Goal: Transaction & Acquisition: Purchase product/service

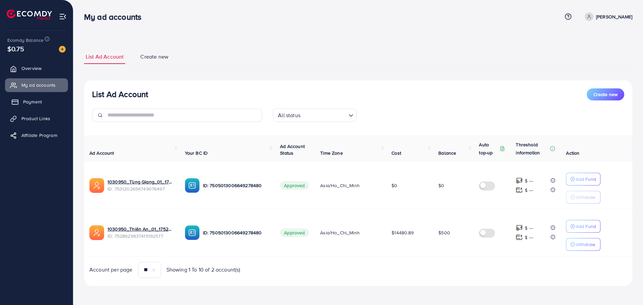
click at [46, 100] on link "Payment" at bounding box center [36, 101] width 63 height 13
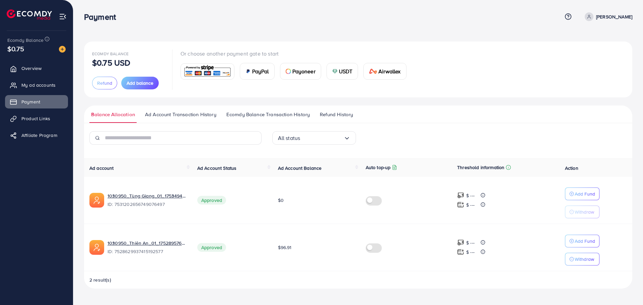
click at [335, 72] on img at bounding box center [334, 71] width 5 height 5
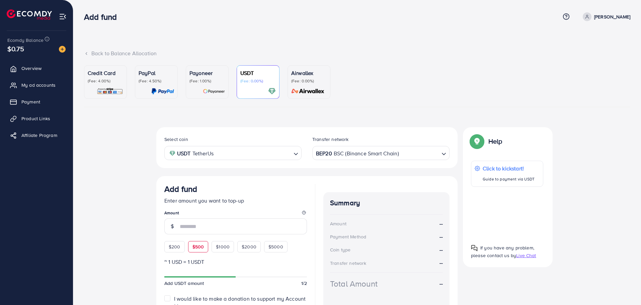
click at [205, 250] on div "$200 $500 $1000 $2000 $5000" at bounding box center [232, 245] width 137 height 15
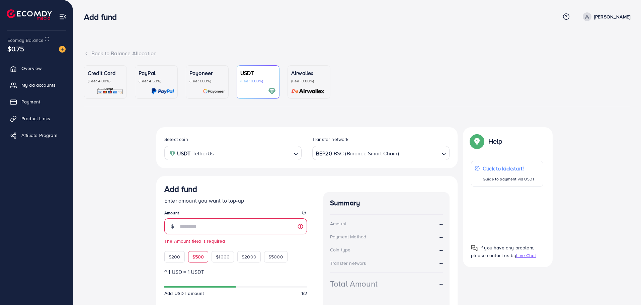
click at [199, 258] on span "$500" at bounding box center [199, 257] width 12 height 7
type input "***"
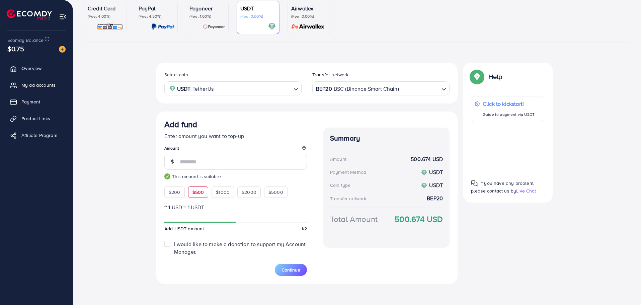
scroll to position [68, 0]
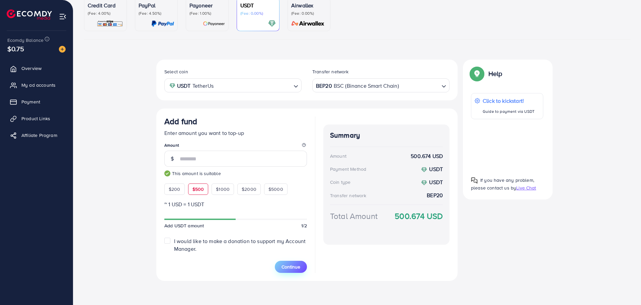
click at [289, 265] on span "Continue" at bounding box center [291, 267] width 19 height 7
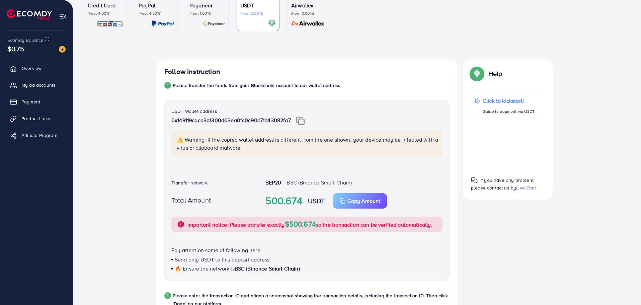
click at [303, 120] on img at bounding box center [300, 121] width 8 height 9
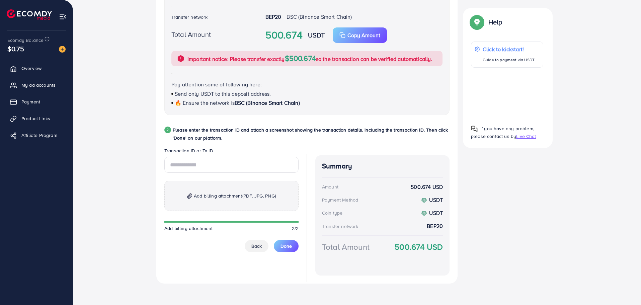
scroll to position [236, 0]
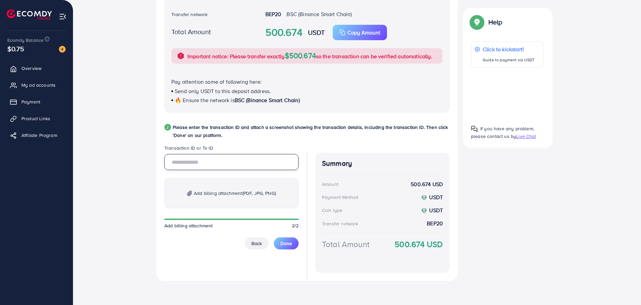
click at [217, 168] on input "text" at bounding box center [231, 162] width 134 height 16
click at [245, 201] on p "Add billing attachment (PDF, JPG, PNG)" at bounding box center [231, 193] width 134 height 30
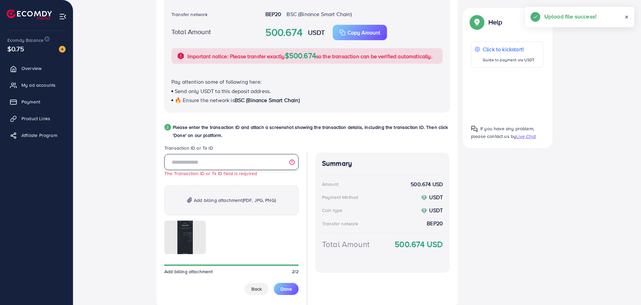
click at [225, 161] on input "text" at bounding box center [231, 162] width 134 height 16
click at [222, 162] on input "text" at bounding box center [231, 162] width 134 height 16
click at [213, 163] on input "text" at bounding box center [231, 162] width 134 height 16
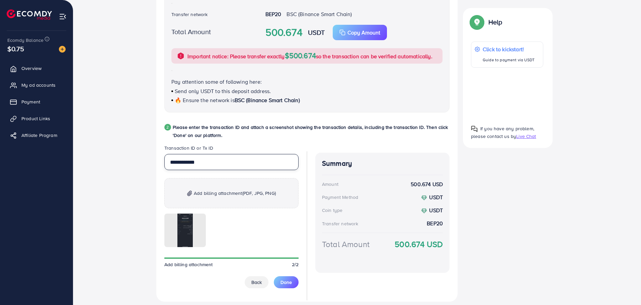
type input "**********"
click at [283, 273] on div "**********" at bounding box center [231, 221] width 134 height 134
click at [289, 285] on span "Done" at bounding box center [286, 282] width 11 height 7
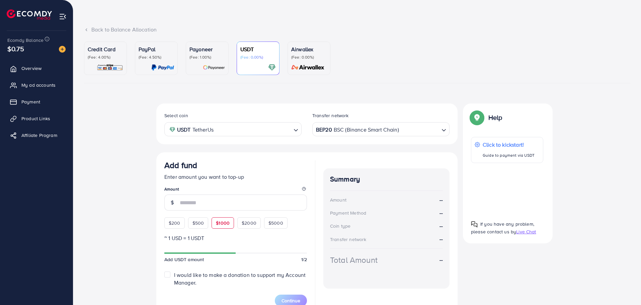
scroll to position [58, 0]
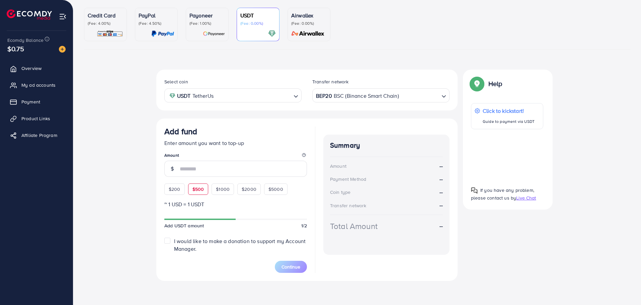
click at [205, 189] on div "Add fund Enter amount you want to top-up Amount $200 $500 $1000 $2000 $5000" at bounding box center [235, 161] width 143 height 68
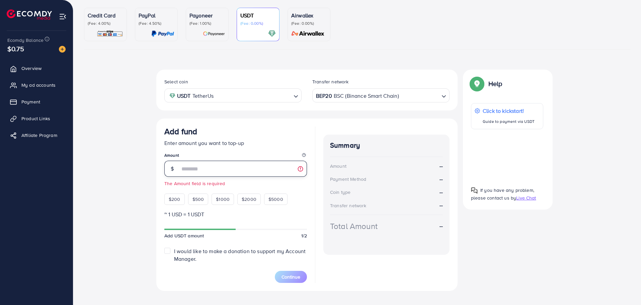
click at [202, 174] on input "number" at bounding box center [243, 169] width 127 height 16
click at [206, 199] on div "$500" at bounding box center [198, 199] width 20 height 11
type input "***"
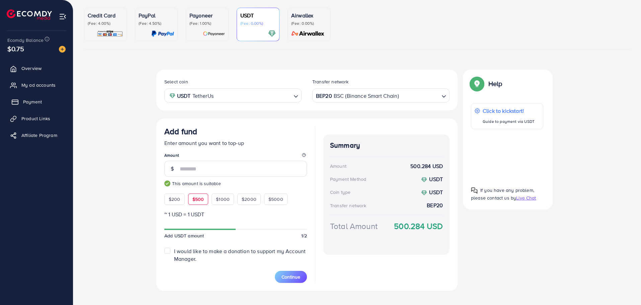
click at [33, 104] on span "Payment" at bounding box center [32, 101] width 19 height 7
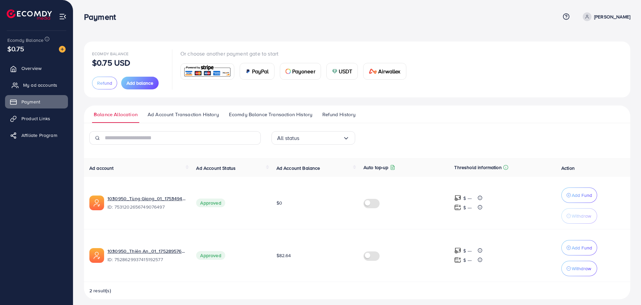
click at [48, 84] on span "My ad accounts" at bounding box center [40, 85] width 34 height 7
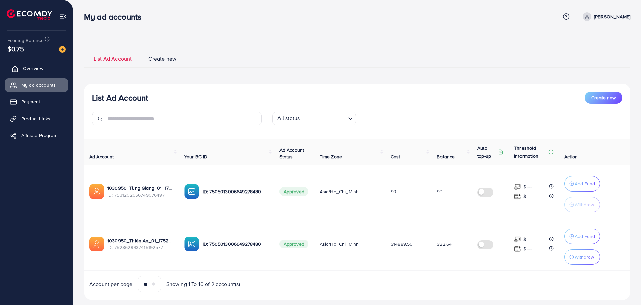
click at [44, 64] on link "Overview" at bounding box center [36, 68] width 63 height 13
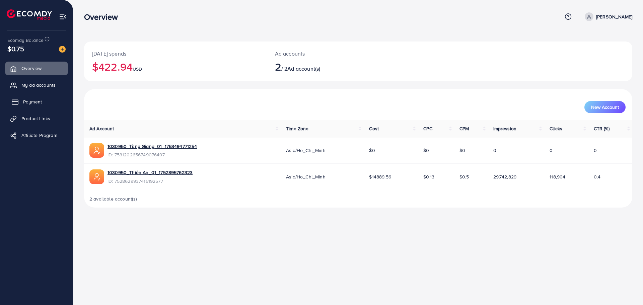
click at [36, 98] on span "Payment" at bounding box center [32, 101] width 19 height 7
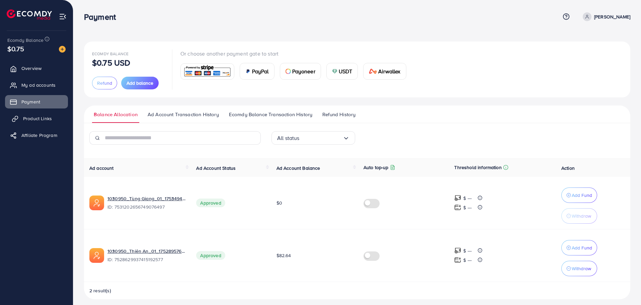
click at [34, 114] on link "Product Links" at bounding box center [36, 118] width 63 height 13
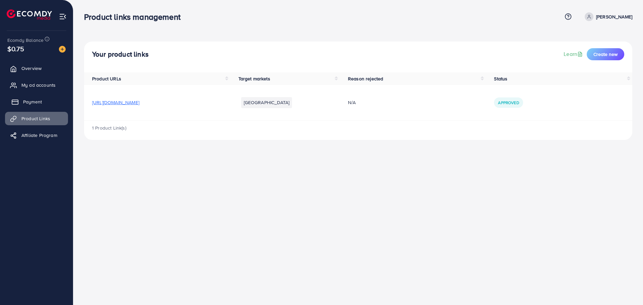
click at [39, 100] on span "Payment" at bounding box center [32, 101] width 19 height 7
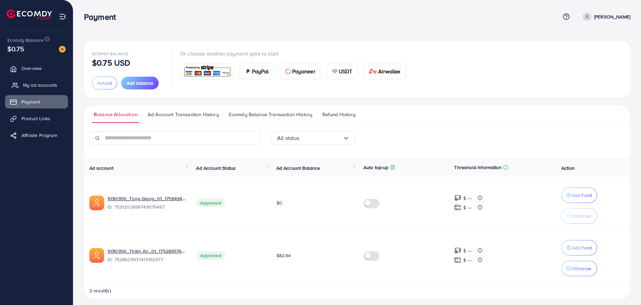
click at [48, 90] on link "My ad accounts" at bounding box center [36, 84] width 63 height 13
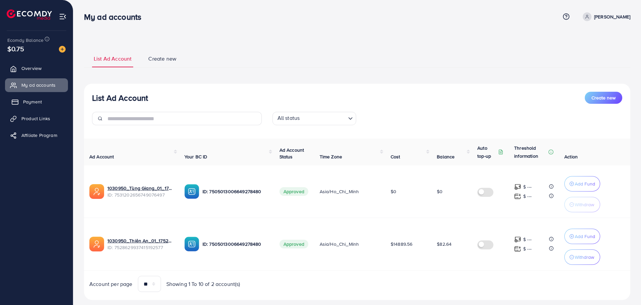
click at [39, 96] on link "Payment" at bounding box center [36, 101] width 63 height 13
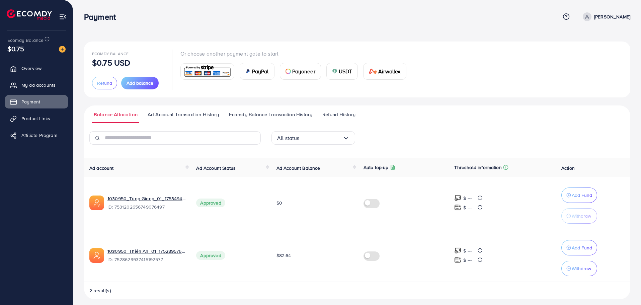
click at [262, 74] on span "PayPal" at bounding box center [260, 71] width 17 height 8
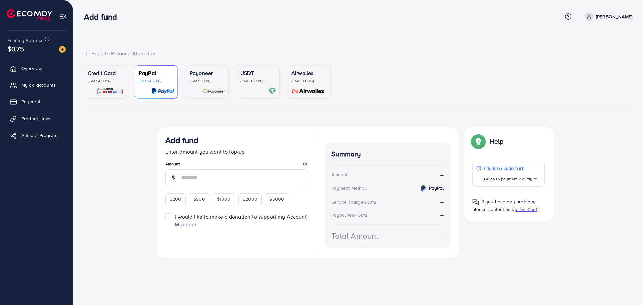
click at [255, 81] on p "(Fee: 0.00%)" at bounding box center [258, 80] width 36 height 5
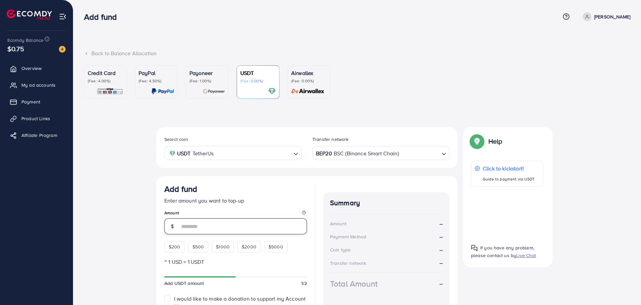
click at [194, 221] on input "number" at bounding box center [243, 226] width 127 height 16
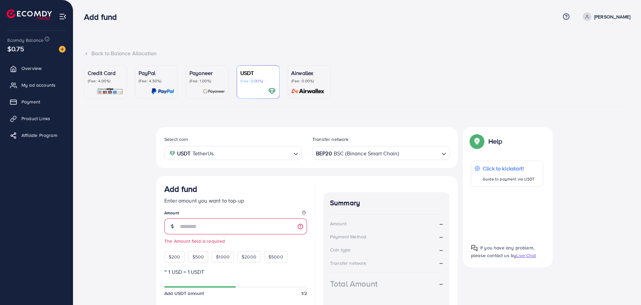
click at [203, 244] on div "Add fund Enter amount you want to top-up Amount The Amount field is required $2…" at bounding box center [235, 223] width 143 height 78
click at [196, 242] on small "The Amount field is required" at bounding box center [235, 241] width 143 height 7
click at [196, 227] on input "number" at bounding box center [243, 226] width 127 height 16
click at [196, 254] on span "$500" at bounding box center [199, 257] width 12 height 7
type input "***"
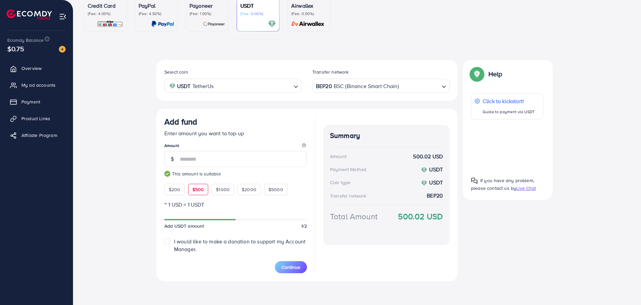
scroll to position [68, 0]
click at [292, 264] on span "Continue" at bounding box center [291, 267] width 19 height 7
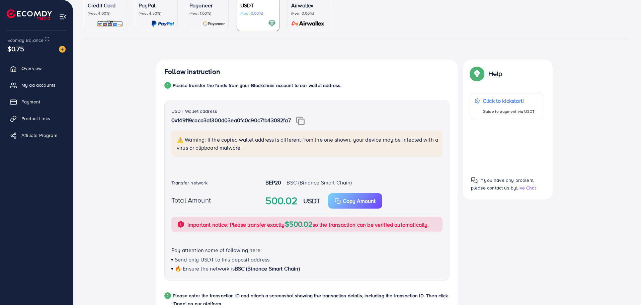
scroll to position [179, 0]
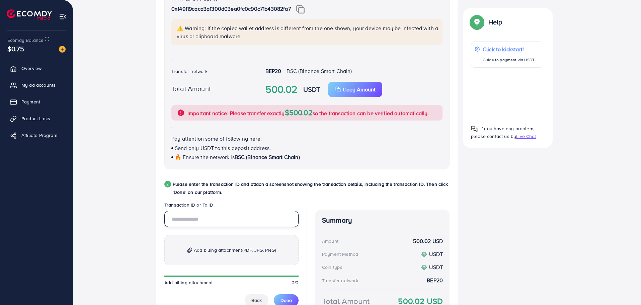
click at [229, 225] on input "text" at bounding box center [231, 219] width 134 height 16
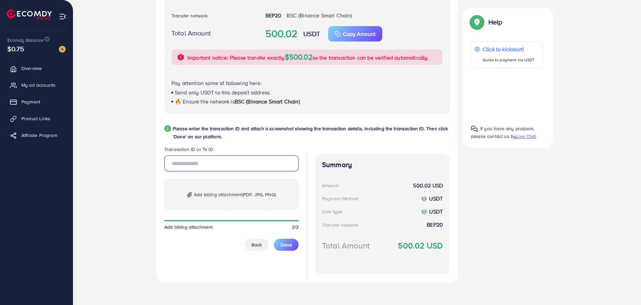
scroll to position [236, 0]
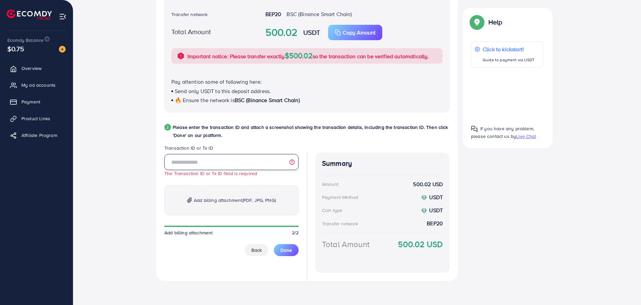
click at [186, 157] on input "text" at bounding box center [231, 162] width 134 height 16
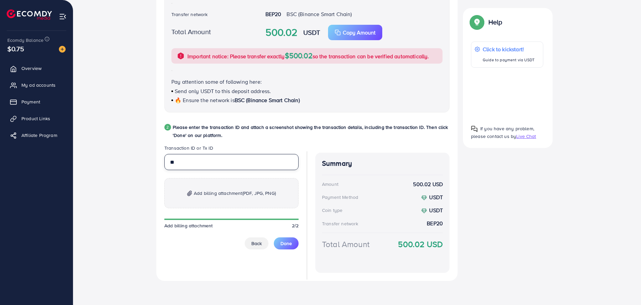
type input "*"
type input "**********"
click at [198, 197] on span "Add billing attachment (PDF, JPG, PNG)" at bounding box center [235, 193] width 82 height 8
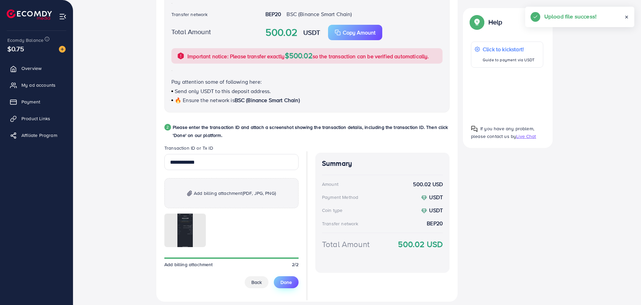
click at [285, 284] on span "Done" at bounding box center [286, 282] width 11 height 7
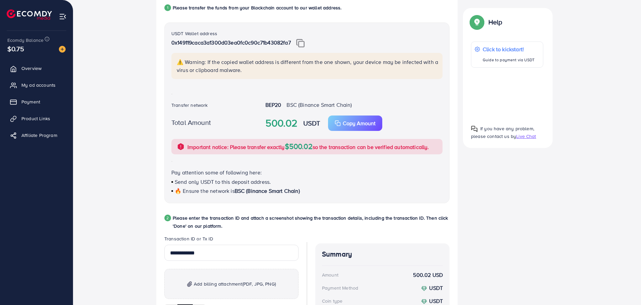
scroll to position [257, 0]
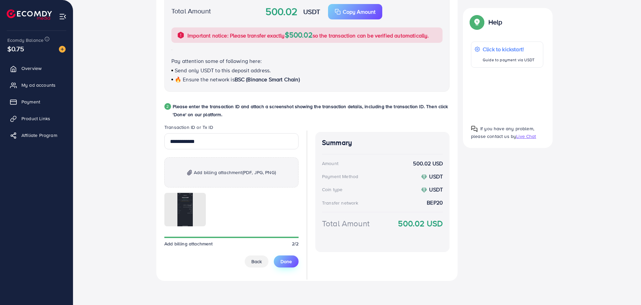
click at [291, 265] on button "Done" at bounding box center [286, 262] width 25 height 12
click at [280, 266] on button "Done" at bounding box center [286, 262] width 25 height 12
click at [37, 82] on span "My ad accounts" at bounding box center [40, 85] width 34 height 7
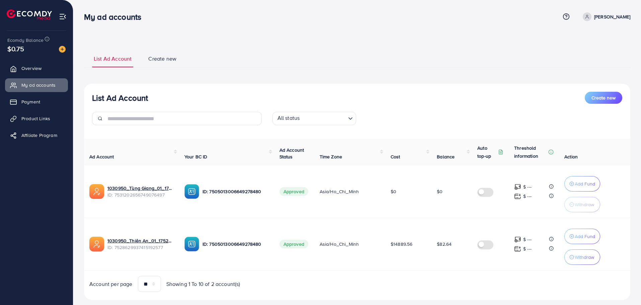
click at [37, 44] on div "$0.75" at bounding box center [36, 49] width 58 height 10
click at [19, 44] on span "$0.75" at bounding box center [15, 49] width 17 height 10
click at [15, 51] on span "$0.75" at bounding box center [15, 49] width 17 height 10
click at [132, 54] on ul "List Ad Account Create new" at bounding box center [357, 59] width 547 height 18
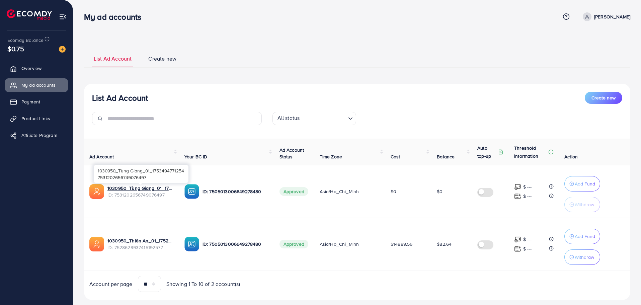
scroll to position [14, 0]
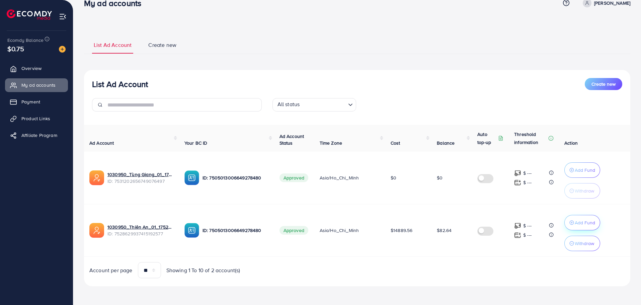
click at [581, 226] on p "Add Fund" at bounding box center [585, 223] width 20 height 8
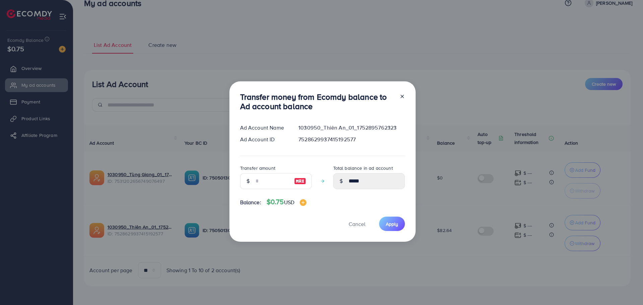
click at [252, 178] on div at bounding box center [248, 181] width 16 height 16
click at [355, 271] on div "Transfer money from Ecomdy balance to Ad account balance Ad Account Name 103095…" at bounding box center [321, 152] width 643 height 305
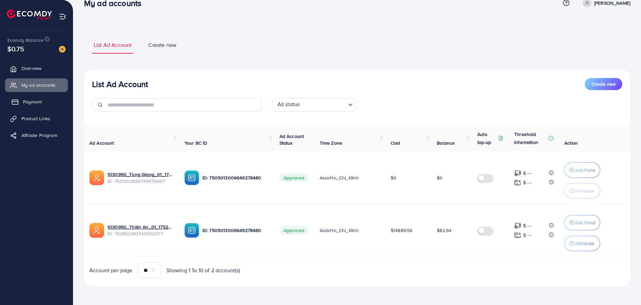
click at [23, 108] on link "Payment" at bounding box center [36, 101] width 63 height 13
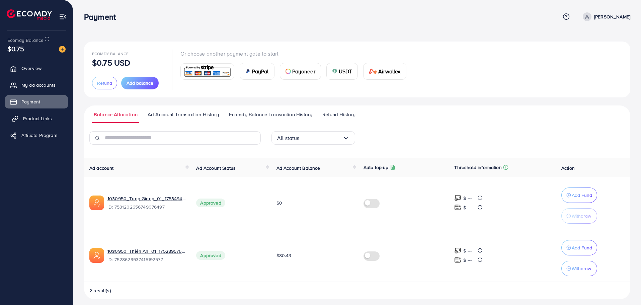
click at [35, 117] on span "Product Links" at bounding box center [37, 118] width 29 height 7
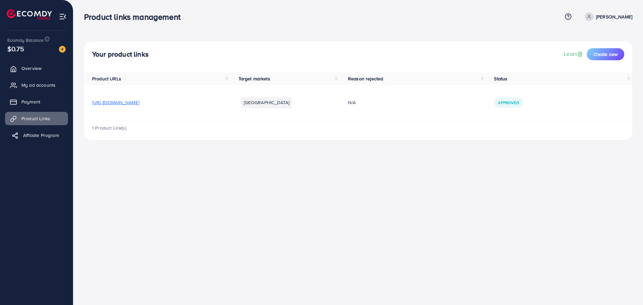
click at [37, 133] on span "Affiliate Program" at bounding box center [41, 135] width 36 height 7
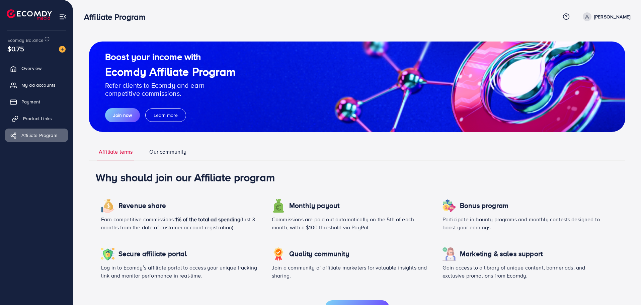
click at [24, 114] on link "Product Links" at bounding box center [36, 118] width 63 height 13
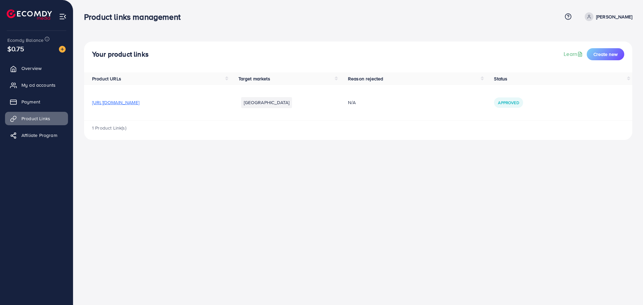
click at [27, 27] on li at bounding box center [32, 15] width 51 height 27
click at [66, 15] on img at bounding box center [63, 17] width 8 height 8
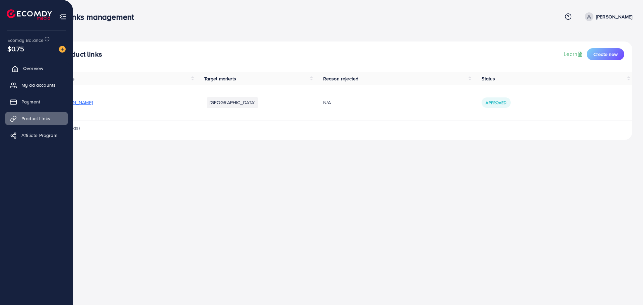
click at [27, 69] on span "Overview" at bounding box center [33, 68] width 20 height 7
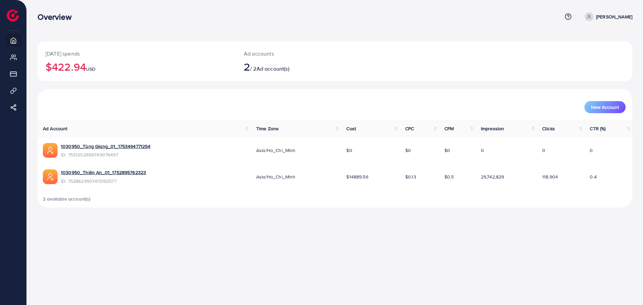
click at [607, 20] on p "[PERSON_NAME]" at bounding box center [614, 17] width 36 height 8
click at [104, 173] on link "1030950_Thiên An_01_1752895762323" at bounding box center [103, 172] width 85 height 7
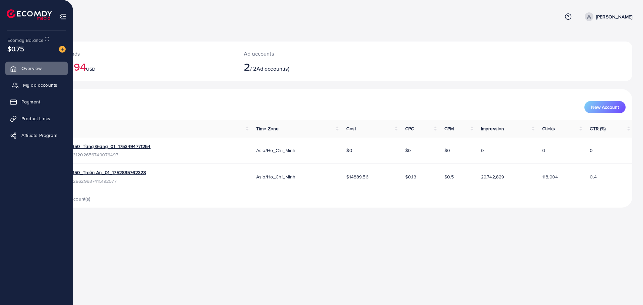
click at [32, 87] on span "My ad accounts" at bounding box center [40, 85] width 34 height 7
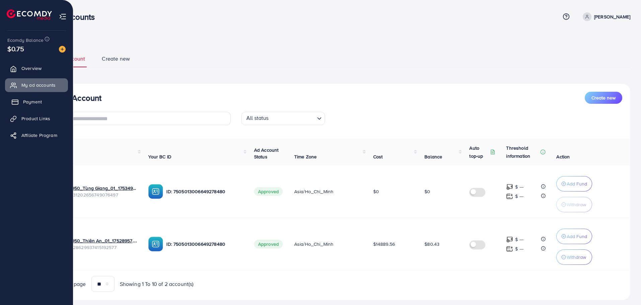
click at [37, 99] on span "Payment" at bounding box center [32, 101] width 19 height 7
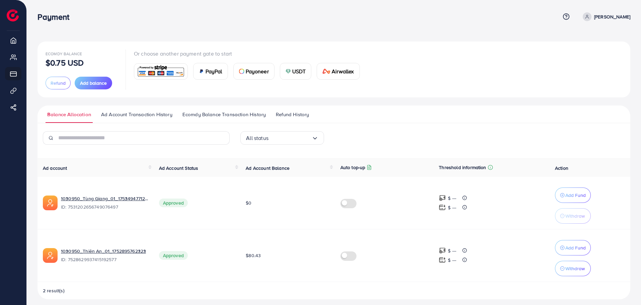
click at [258, 76] on div "Payoneer" at bounding box center [254, 71] width 41 height 16
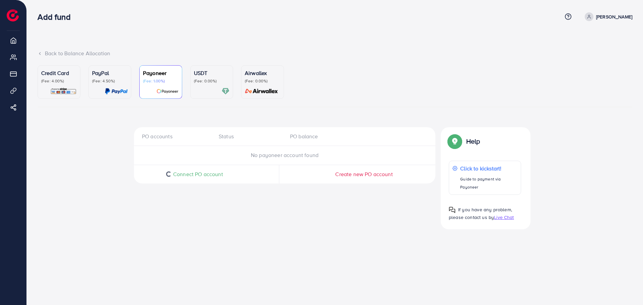
click at [295, 70] on ul "Credit Card (Fee: 4.00%) PayPal (Fee: 4.50%) Payoneer (Fee: 1.00%) USDT (Fee: 0…" at bounding box center [335, 86] width 595 height 42
click at [205, 82] on p "(Fee: 0.00%)" at bounding box center [212, 80] width 36 height 5
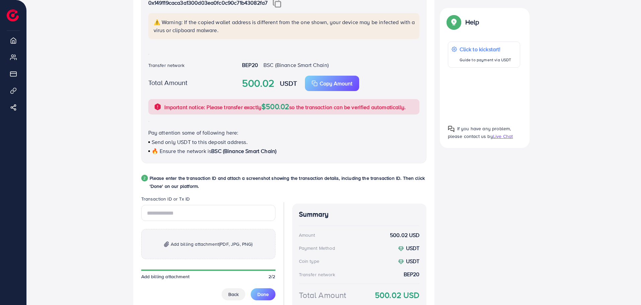
scroll to position [223, 0]
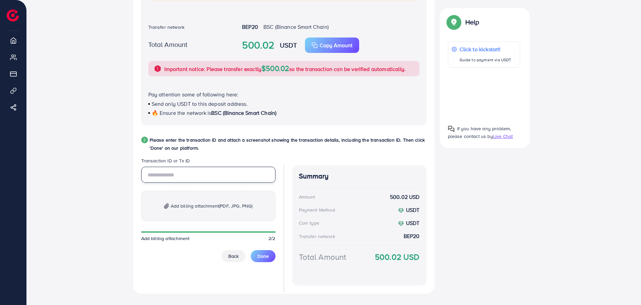
click at [205, 169] on input "text" at bounding box center [208, 175] width 134 height 16
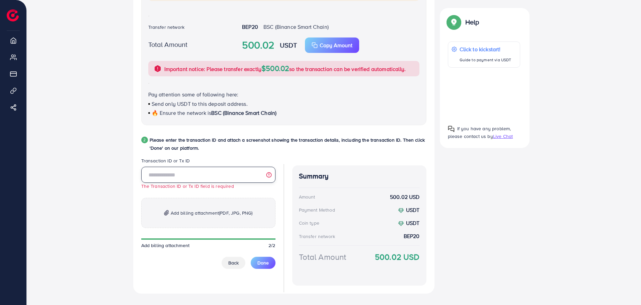
click at [179, 180] on input "text" at bounding box center [208, 175] width 134 height 16
click at [180, 180] on input "text" at bounding box center [208, 175] width 134 height 16
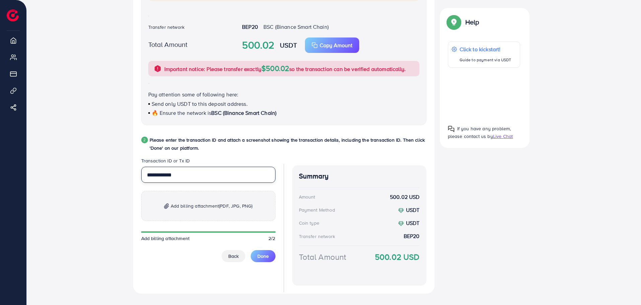
type input "**********"
click at [175, 206] on span "Add billing attachment (PDF, JPG, PNG)" at bounding box center [212, 206] width 82 height 8
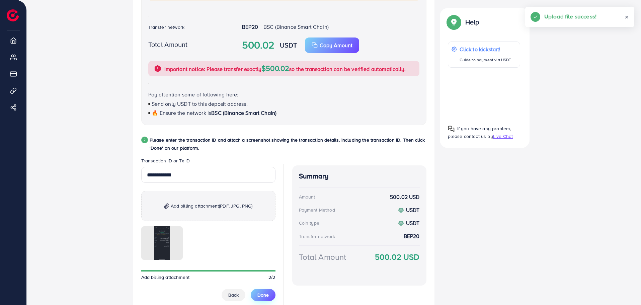
click at [264, 293] on span "Done" at bounding box center [263, 295] width 11 height 7
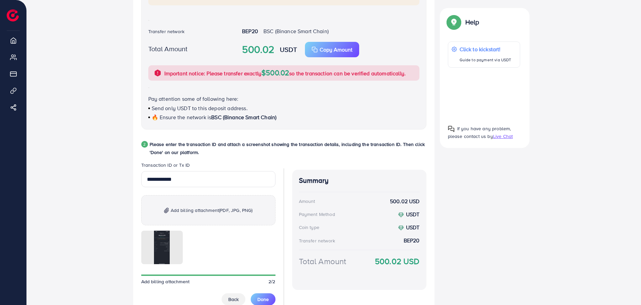
scroll to position [257, 0]
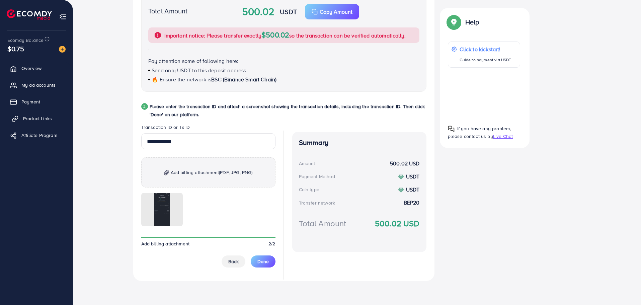
click at [52, 119] on link "Product Links" at bounding box center [36, 118] width 63 height 13
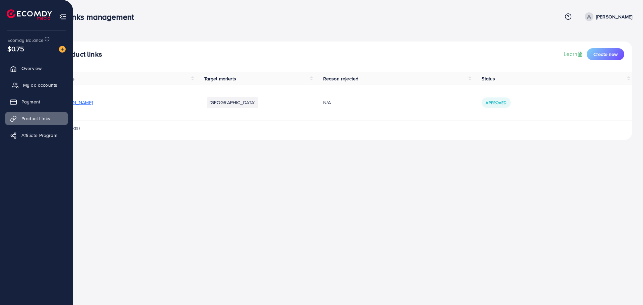
click at [26, 79] on link "My ad accounts" at bounding box center [36, 84] width 63 height 13
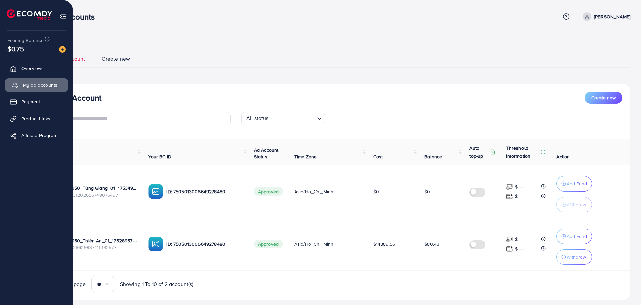
click at [23, 80] on link "My ad accounts" at bounding box center [36, 84] width 63 height 13
drag, startPoint x: 30, startPoint y: 76, endPoint x: 32, endPoint y: 72, distance: 4.5
click at [30, 76] on ul "Overview My ad accounts Payment Product Links Affiliate Program" at bounding box center [36, 105] width 73 height 87
click at [32, 71] on span "Overview" at bounding box center [33, 68] width 20 height 7
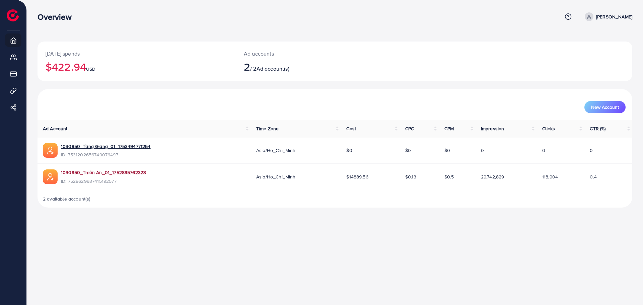
click at [133, 170] on link "1030950_Thiên An_01_1752895762323" at bounding box center [103, 172] width 85 height 7
click at [611, 14] on p "[PERSON_NAME]" at bounding box center [614, 17] width 36 height 8
click at [598, 39] on span "Profile" at bounding box center [590, 40] width 15 height 8
select select "*******"
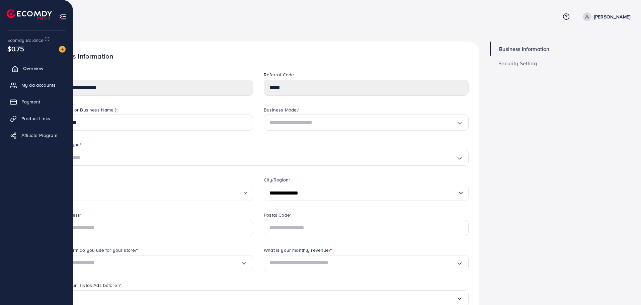
click at [36, 63] on link "Overview" at bounding box center [36, 68] width 63 height 13
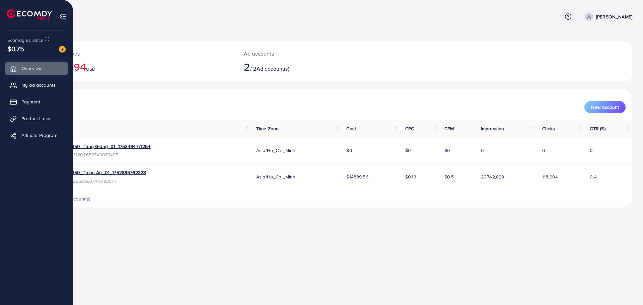
click at [58, 49] on div at bounding box center [60, 49] width 12 height 8
click at [62, 49] on img at bounding box center [62, 49] width 7 height 7
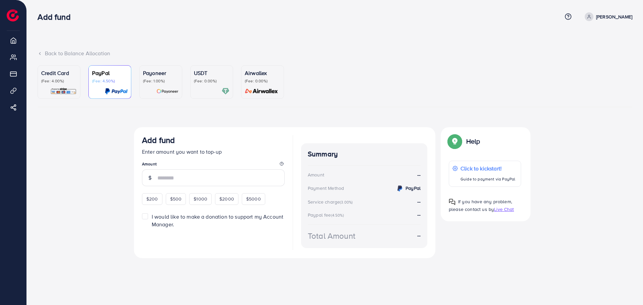
click at [196, 78] on p "(Fee: 0.00%)" at bounding box center [212, 80] width 36 height 5
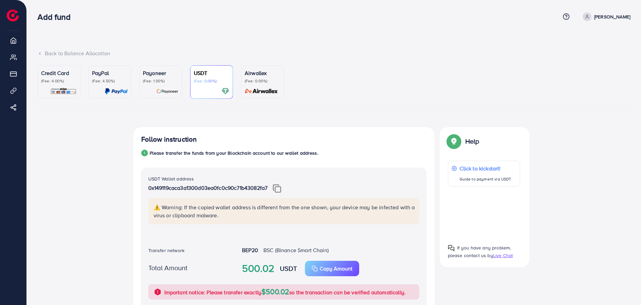
drag, startPoint x: 221, startPoint y: 92, endPoint x: 144, endPoint y: 72, distance: 79.6
click at [221, 92] on div at bounding box center [212, 91] width 36 height 8
click at [144, 72] on p "Payoneer" at bounding box center [161, 73] width 36 height 8
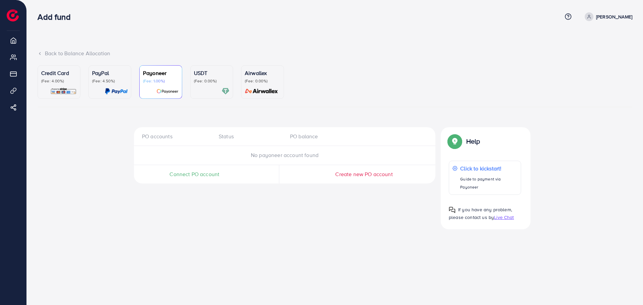
click at [213, 78] on div "USDT (Fee: 0.00%)" at bounding box center [212, 76] width 36 height 15
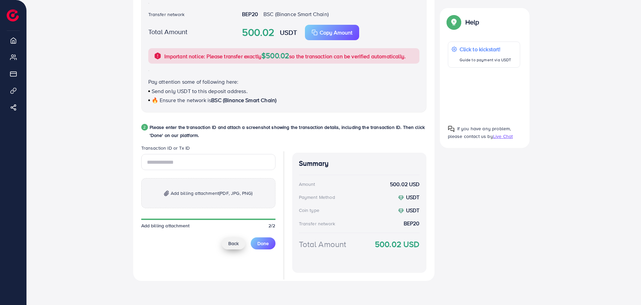
click at [236, 242] on span "Back" at bounding box center [233, 243] width 10 height 7
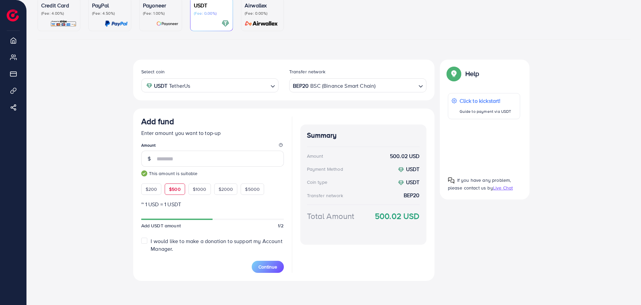
scroll to position [68, 0]
click at [198, 185] on div "$1000" at bounding box center [200, 189] width 22 height 11
click at [177, 188] on span "$500" at bounding box center [175, 189] width 12 height 7
type input "***"
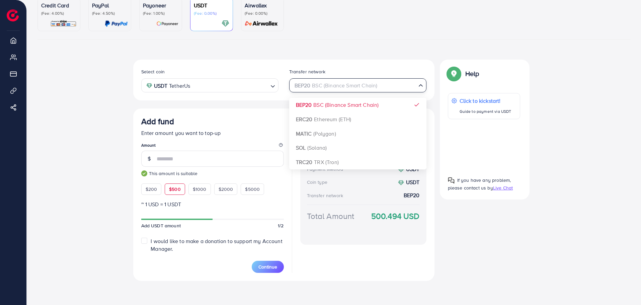
click at [334, 90] on div "BEP20 BSC (Binance Smart Chain)" at bounding box center [354, 85] width 125 height 12
click at [330, 86] on input "Search for option" at bounding box center [354, 85] width 124 height 10
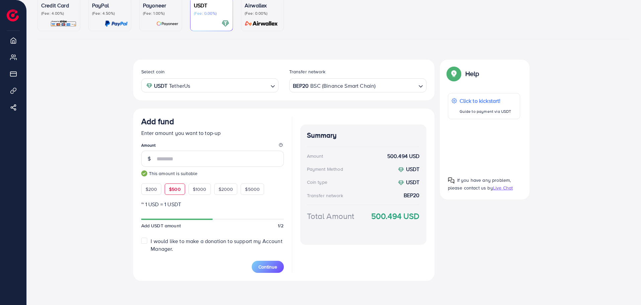
click at [233, 100] on div "Select coin USDT TetherUs Loading... Transfer network BEP20 BSC (Binance Smart …" at bounding box center [283, 80] width 301 height 41
click at [233, 86] on input "Search for option" at bounding box center [229, 85] width 75 height 10
drag, startPoint x: 317, startPoint y: 119, endPoint x: 313, endPoint y: 120, distance: 3.8
click at [316, 119] on div "Summary Amount 500.494 USD Payment Method USDT Coin type USDT Transfer network …" at bounding box center [363, 195] width 126 height 156
click at [268, 263] on button "Continue" at bounding box center [268, 267] width 32 height 12
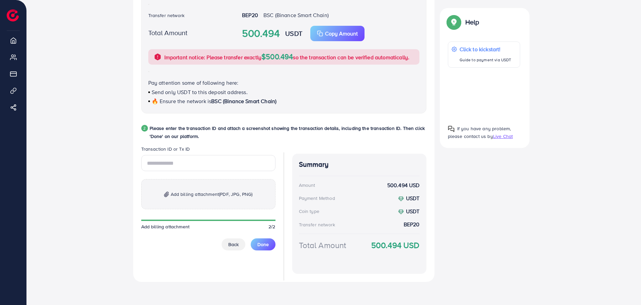
scroll to position [236, 0]
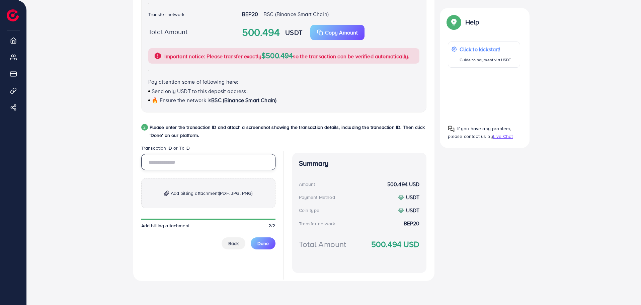
click at [183, 163] on input "text" at bounding box center [208, 162] width 134 height 16
type input "**********"
click at [186, 193] on span "Add billing attachment (PDF, JPG, PNG)" at bounding box center [212, 193] width 82 height 8
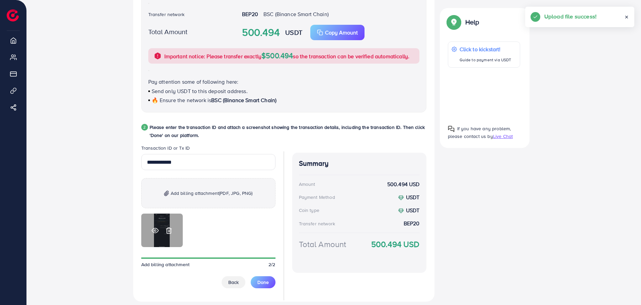
click at [169, 233] on icon at bounding box center [168, 230] width 7 height 7
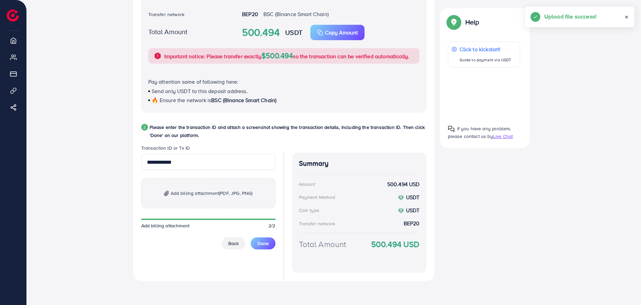
click at [179, 200] on p "Add billing attachment (PDF, JPG, PNG)" at bounding box center [208, 193] width 134 height 30
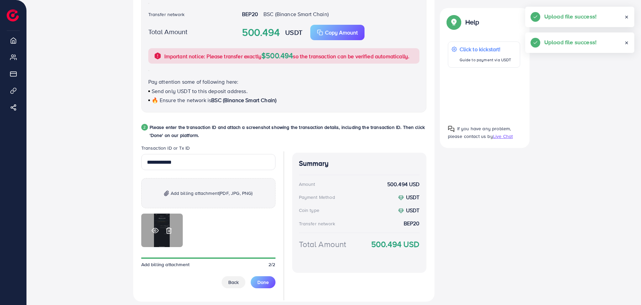
click at [155, 229] on icon at bounding box center [155, 230] width 7 height 7
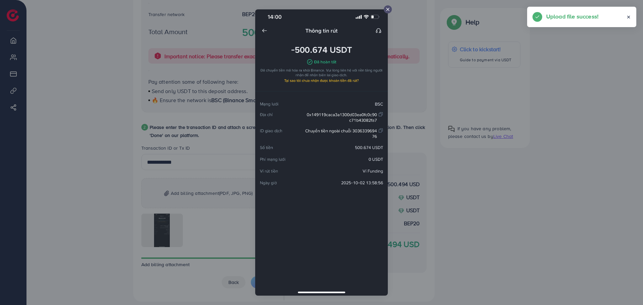
click at [155, 229] on div at bounding box center [321, 152] width 643 height 305
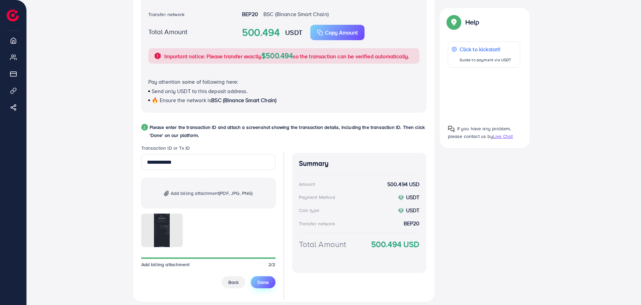
click at [267, 281] on span "Done" at bounding box center [263, 282] width 11 height 7
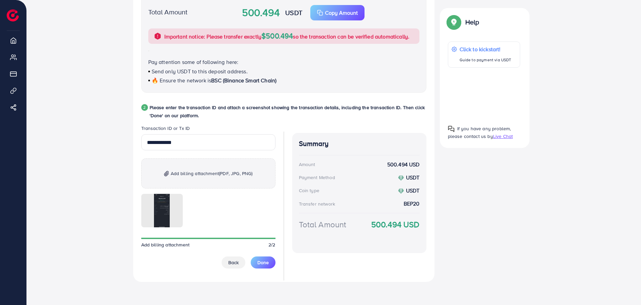
scroll to position [257, 0]
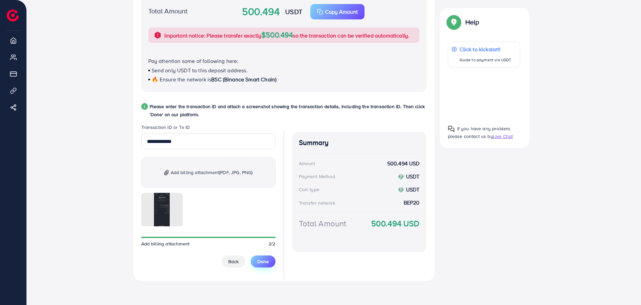
click at [259, 257] on button "Done" at bounding box center [263, 262] width 25 height 12
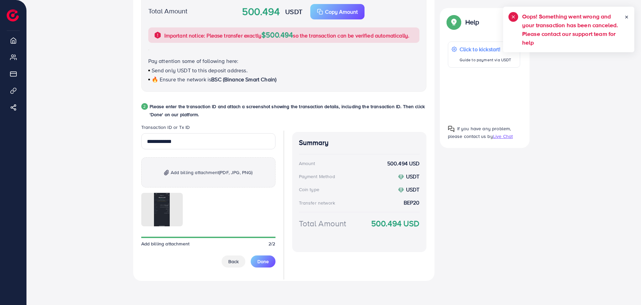
scroll to position [0, 0]
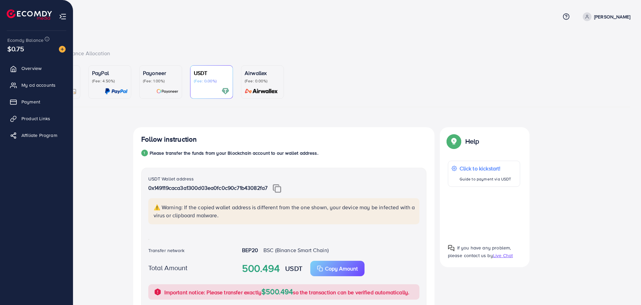
click at [21, 51] on span "$0.75" at bounding box center [15, 49] width 17 height 10
click at [42, 41] on span "Ecomdy Balance" at bounding box center [25, 40] width 36 height 7
click at [48, 40] on icon at bounding box center [47, 39] width 5 height 5
click at [61, 51] on img at bounding box center [62, 49] width 7 height 7
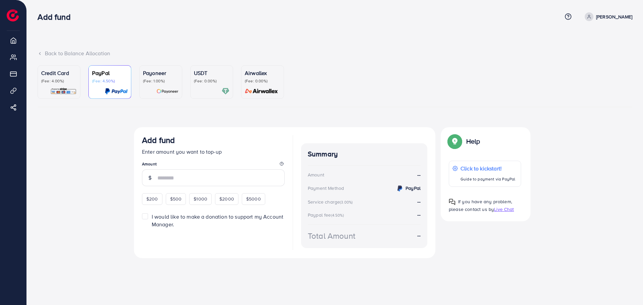
click at [202, 90] on div at bounding box center [212, 91] width 36 height 8
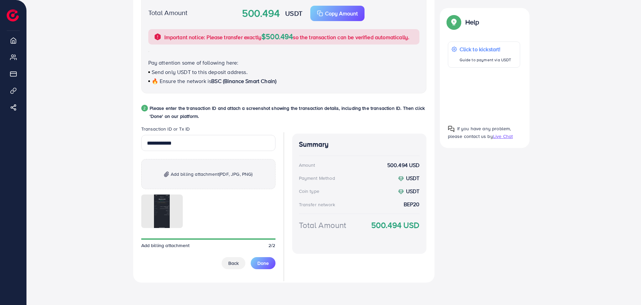
scroll to position [257, 0]
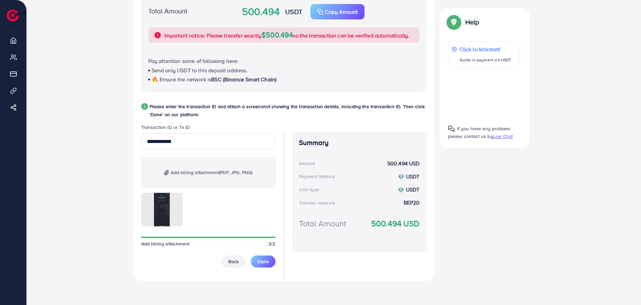
click at [44, 183] on div "**********" at bounding box center [334, 78] width 593 height 416
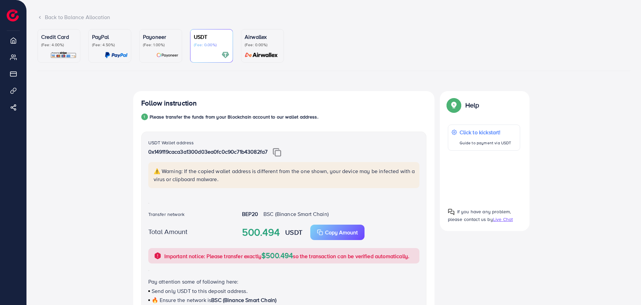
scroll to position [33, 0]
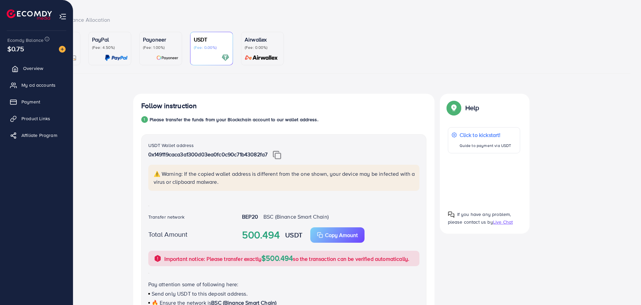
click at [31, 70] on span "Overview" at bounding box center [33, 68] width 20 height 7
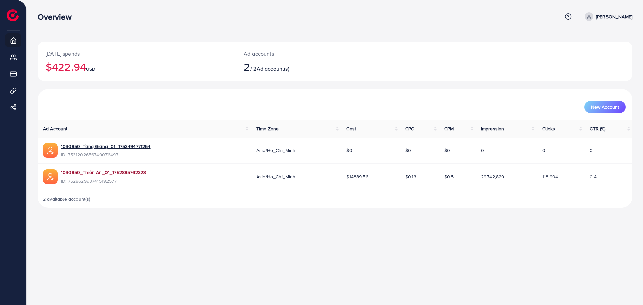
click at [127, 172] on link "1030950_Thiên An_01_1752895762323" at bounding box center [103, 172] width 85 height 7
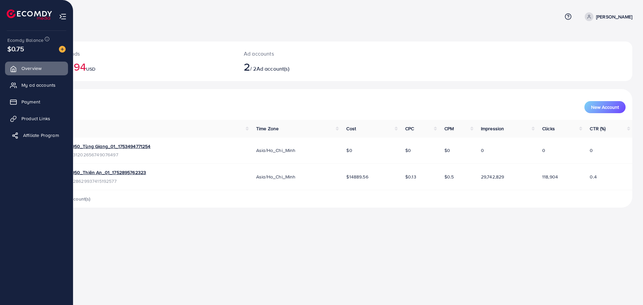
click at [42, 134] on span "Affiliate Program" at bounding box center [41, 135] width 36 height 7
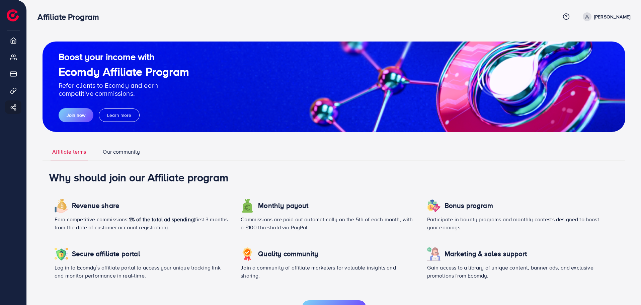
drag, startPoint x: 250, startPoint y: 223, endPoint x: 334, endPoint y: 238, distance: 85.5
click at [332, 239] on div "Monthly payout Commissions are paid out automatically on the 5th of each month,…" at bounding box center [328, 218] width 186 height 48
click at [335, 238] on div "Monthly payout Commissions are paid out automatically on the 5th of each month,…" at bounding box center [328, 218] width 186 height 48
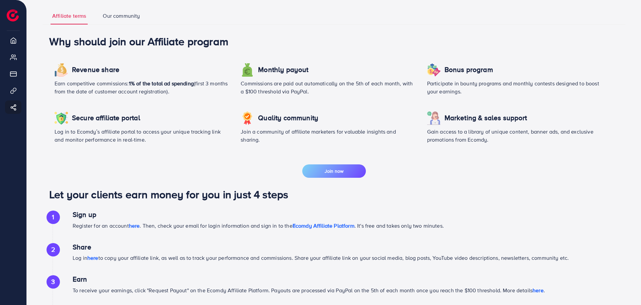
scroll to position [99, 0]
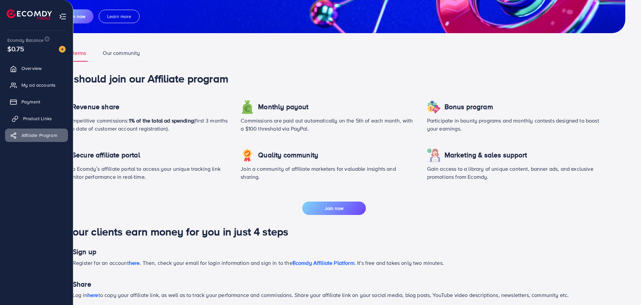
click at [40, 119] on span "Product Links" at bounding box center [37, 118] width 29 height 7
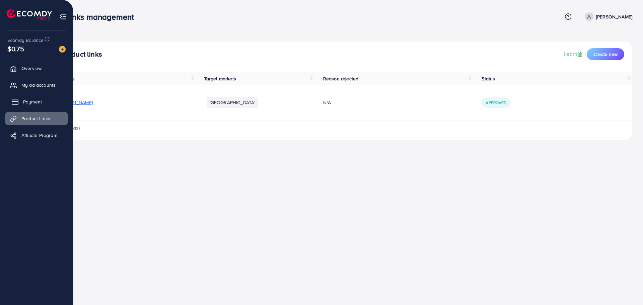
click at [37, 100] on span "Payment" at bounding box center [32, 101] width 19 height 7
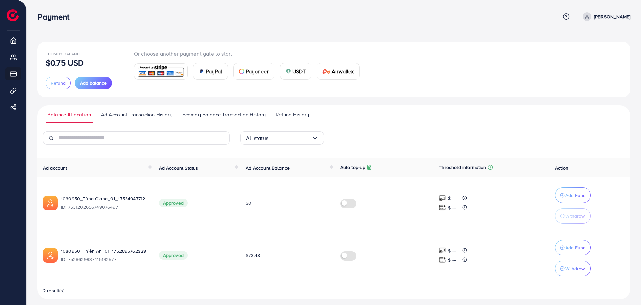
click at [110, 119] on link "Ad Account Transaction History" at bounding box center [136, 117] width 75 height 12
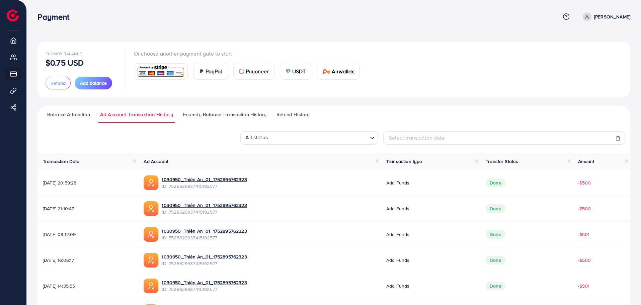
click at [68, 114] on span "Balance Allocation" at bounding box center [68, 114] width 43 height 7
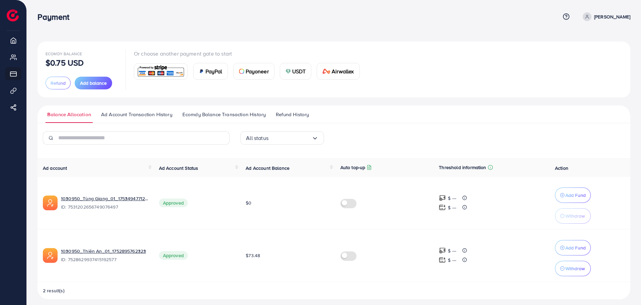
click at [585, 58] on div "Ecomdy Balance $0.75 USD Refund Add balance Or choose another payment gate to s…" at bounding box center [334, 70] width 577 height 40
click at [103, 122] on link "Ad Account Transaction History" at bounding box center [136, 117] width 75 height 12
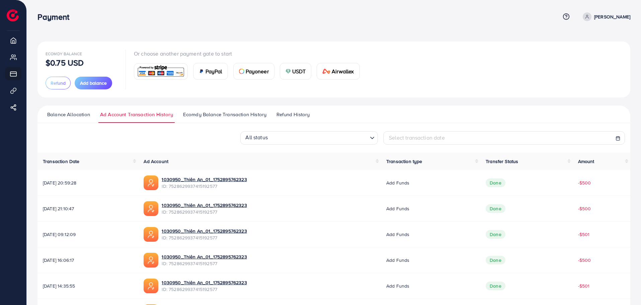
click at [208, 113] on span "Ecomdy Balance Transaction History" at bounding box center [224, 114] width 83 height 7
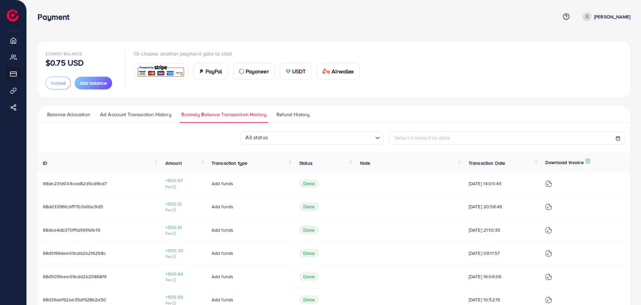
click at [216, 186] on span "Add funds" at bounding box center [223, 183] width 22 height 7
click at [552, 181] on img at bounding box center [549, 184] width 7 height 7
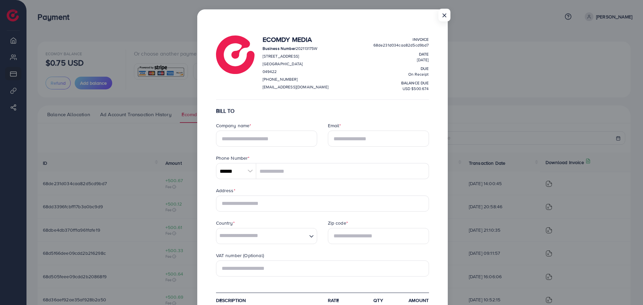
click at [472, 178] on div "× Ecomdy Media Business Number 202113175W 68 CIRCULAR ROAD #02-01 Singapore 049…" at bounding box center [321, 152] width 643 height 305
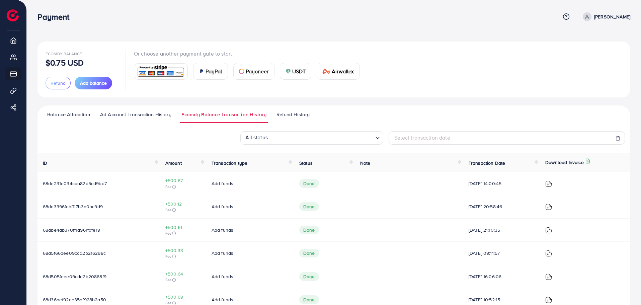
click at [473, 186] on span "02/10/2025, 14:00:45" at bounding box center [502, 183] width 66 height 7
click at [303, 183] on span "Done" at bounding box center [309, 183] width 20 height 9
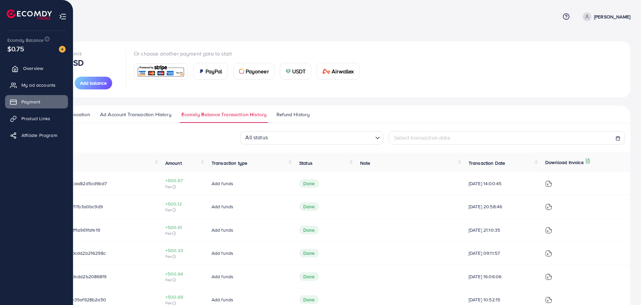
click at [22, 69] on link "Overview" at bounding box center [36, 68] width 63 height 13
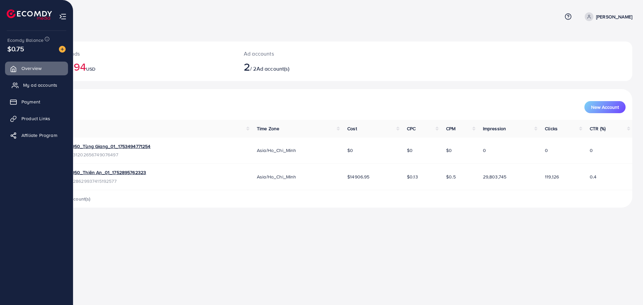
click at [20, 81] on link "My ad accounts" at bounding box center [36, 84] width 63 height 13
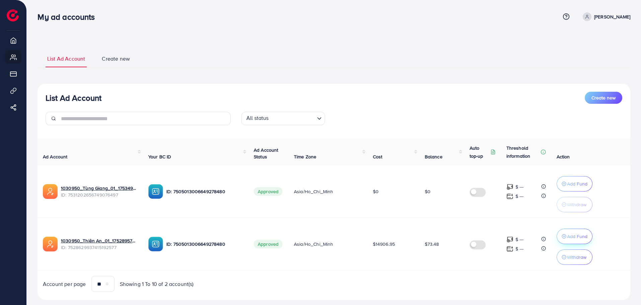
click at [575, 237] on p "Add Fund" at bounding box center [577, 236] width 20 height 8
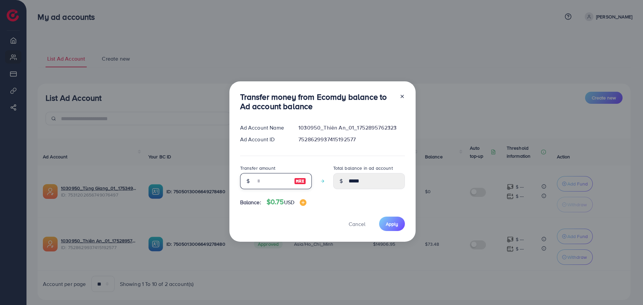
click at [271, 186] on input "number" at bounding box center [272, 181] width 33 height 16
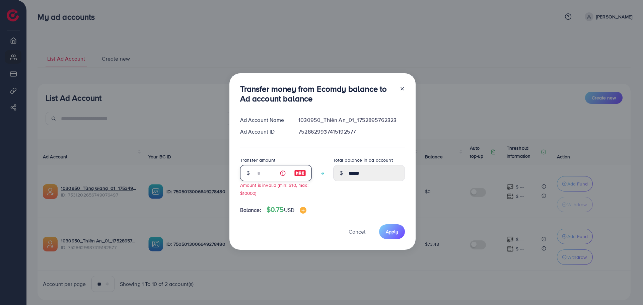
type input "*"
click at [349, 231] on span "Cancel" at bounding box center [357, 231] width 17 height 7
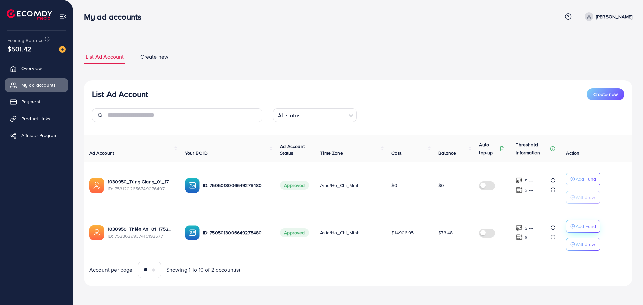
click at [583, 224] on p "Add Fund" at bounding box center [586, 226] width 20 height 8
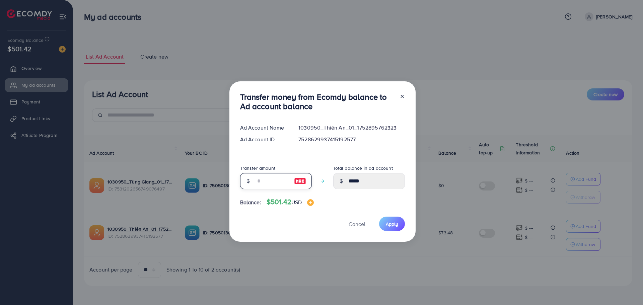
drag, startPoint x: 268, startPoint y: 179, endPoint x: 268, endPoint y: 185, distance: 6.4
click at [268, 179] on input "number" at bounding box center [272, 181] width 33 height 16
click at [268, 185] on input "number" at bounding box center [272, 181] width 33 height 16
type input "*"
type input "*****"
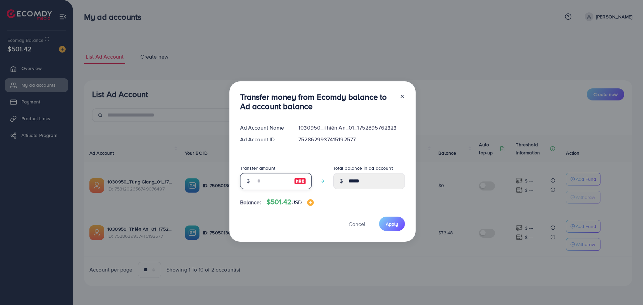
type input "**"
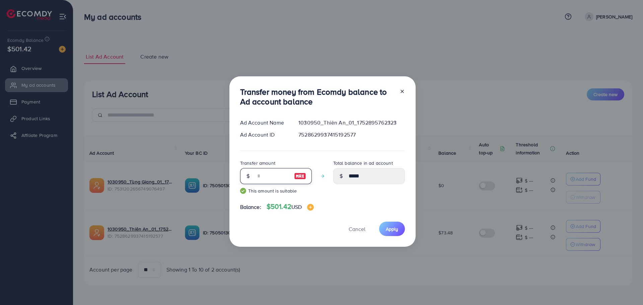
type input "******"
type input "***"
type input "******"
type input "***"
type input "******"
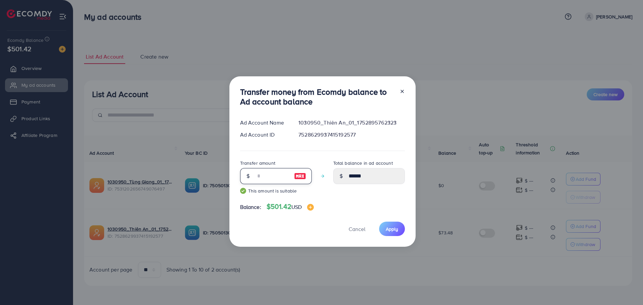
type input "**"
type input "******"
type input "*"
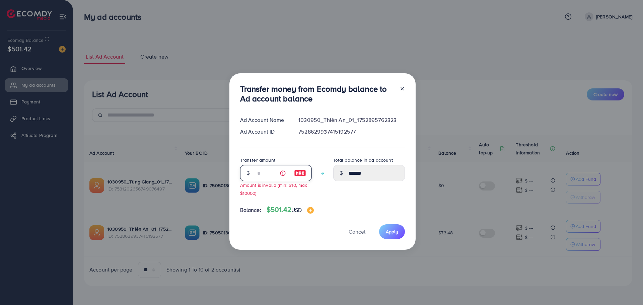
type input "*****"
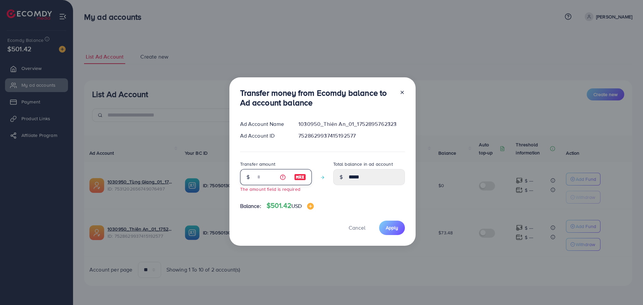
type input "*"
type input "*****"
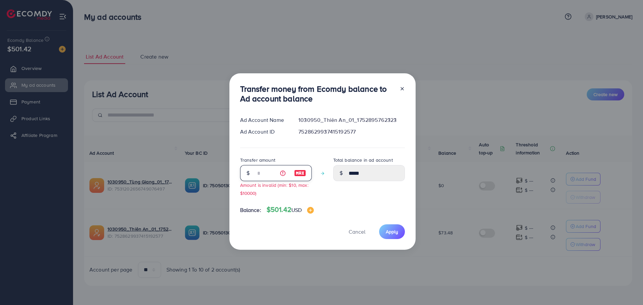
type input "**"
type input "******"
type input "***"
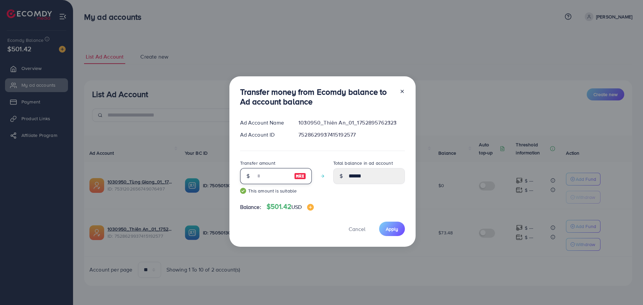
type input "******"
type input "***"
click at [355, 228] on span "Cancel" at bounding box center [357, 228] width 17 height 7
type input "*****"
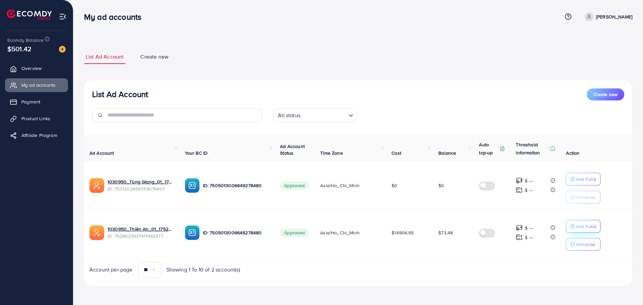
click at [577, 228] on p "Add Fund" at bounding box center [586, 226] width 20 height 8
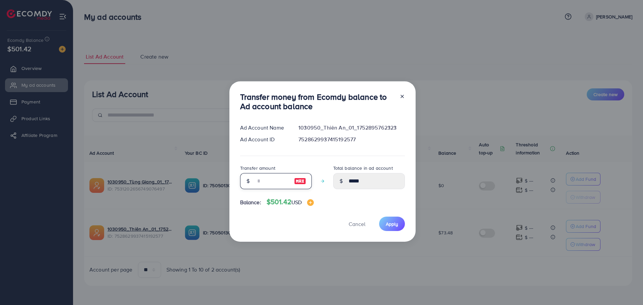
click at [268, 174] on input "number" at bounding box center [272, 181] width 33 height 16
type input "*"
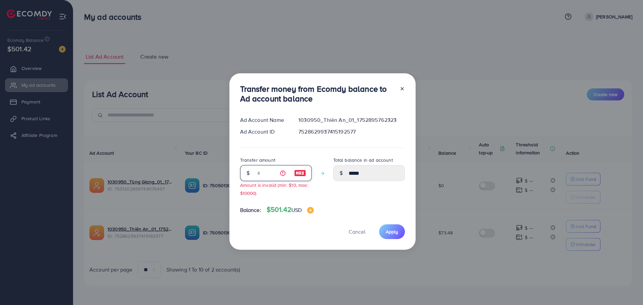
type input "*****"
type input "**"
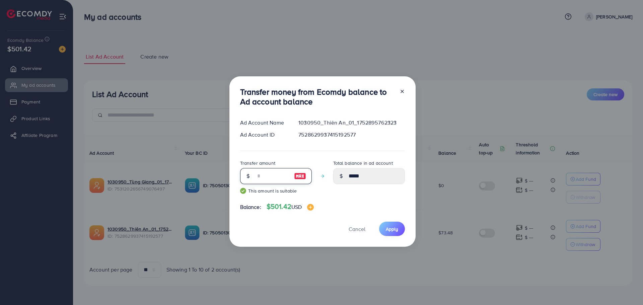
type input "******"
type input "***"
type input "******"
type input "***"
click at [390, 227] on span "Apply" at bounding box center [392, 229] width 12 height 7
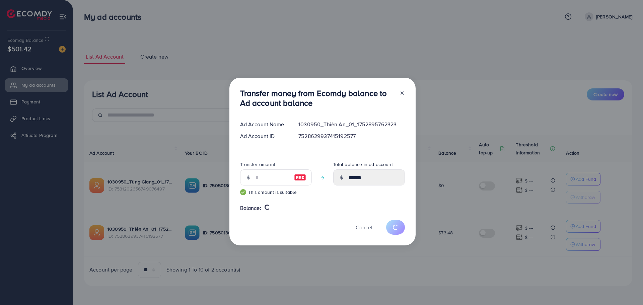
type input "*****"
